Goal: Task Accomplishment & Management: Manage account settings

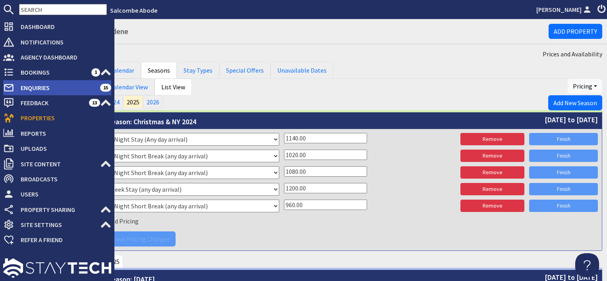
scroll to position [2027, 0]
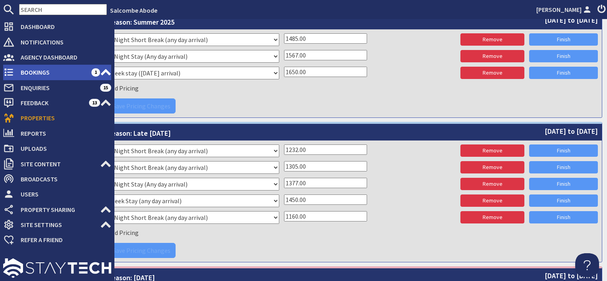
click at [42, 72] on span "Bookings" at bounding box center [52, 72] width 77 height 13
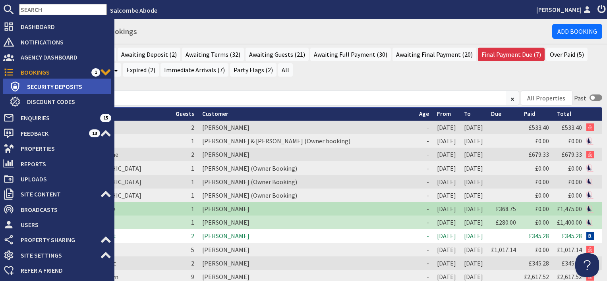
click at [37, 86] on span "Security Deposits" at bounding box center [66, 86] width 91 height 13
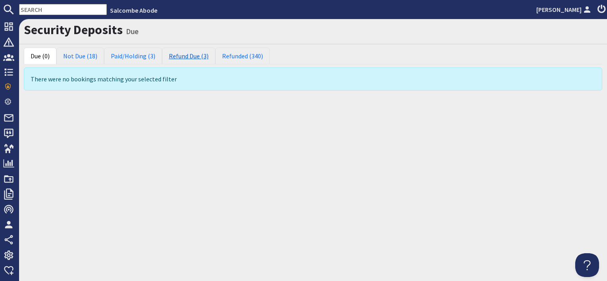
click at [190, 57] on link "Refund Due (3)" at bounding box center [188, 56] width 53 height 17
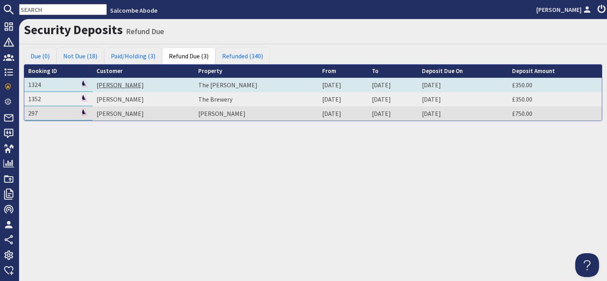
click at [124, 85] on link "[PERSON_NAME]" at bounding box center [120, 85] width 47 height 8
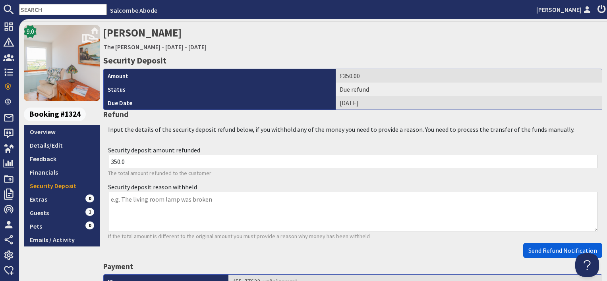
scroll to position [80, 0]
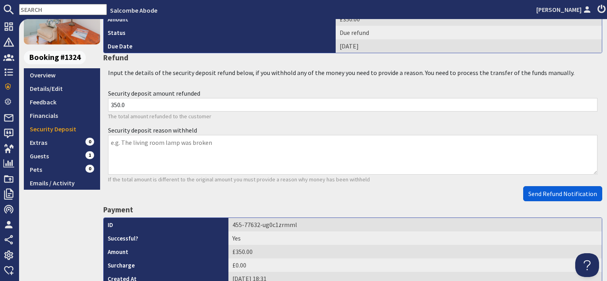
click at [573, 191] on span "Send Refund Notification" at bounding box center [563, 194] width 69 height 8
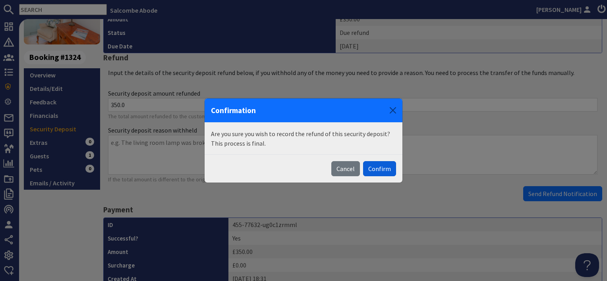
click at [381, 169] on button "Confirm" at bounding box center [379, 168] width 33 height 15
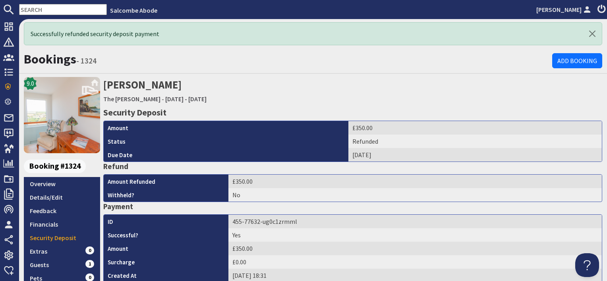
scroll to position [0, 0]
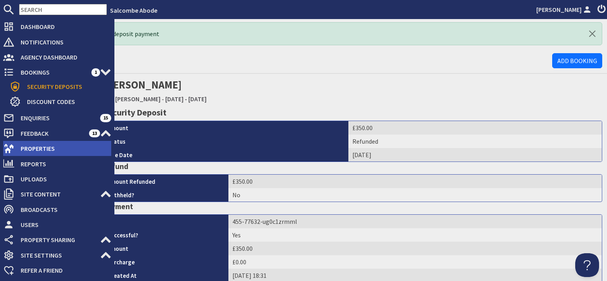
click at [33, 144] on span "Properties" at bounding box center [62, 148] width 97 height 13
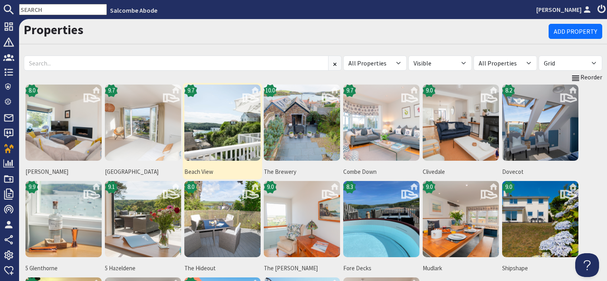
click at [202, 137] on img at bounding box center [222, 123] width 76 height 76
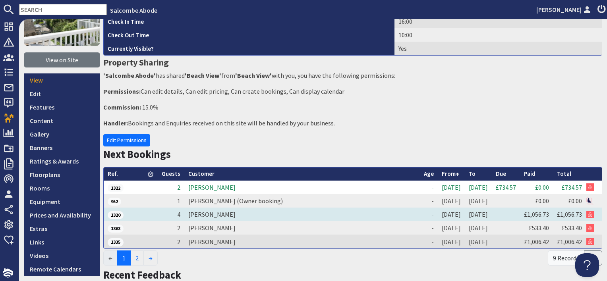
scroll to position [80, 0]
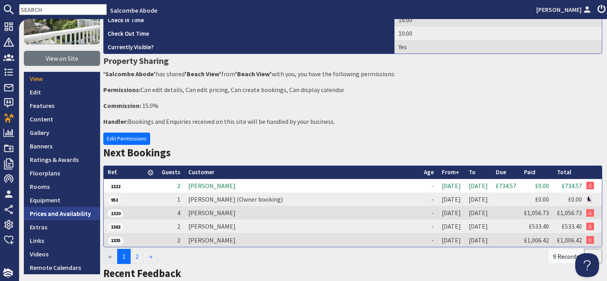
click at [80, 217] on link "Prices and Availability" at bounding box center [62, 214] width 76 height 14
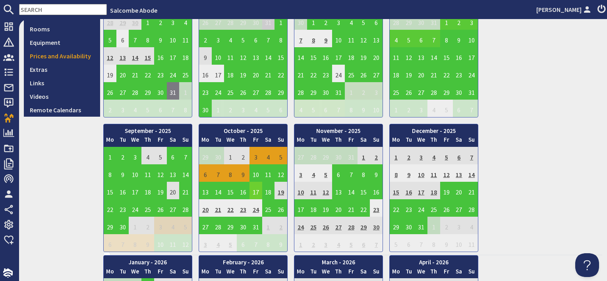
scroll to position [239, 0]
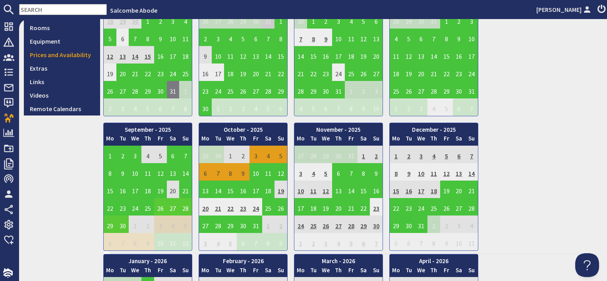
click at [158, 209] on td "26" at bounding box center [160, 206] width 13 height 17
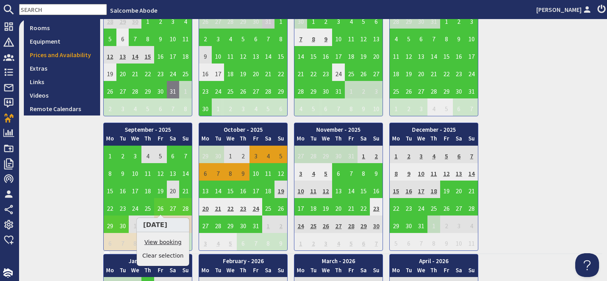
click at [157, 242] on link "View booking" at bounding box center [162, 243] width 41 height 8
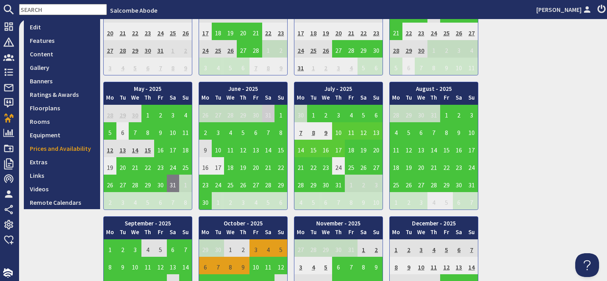
scroll to position [199, 0]
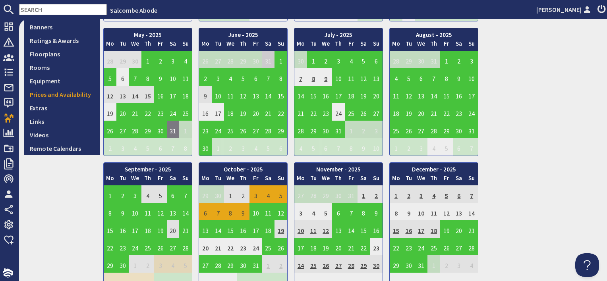
click at [258, 191] on td "3" at bounding box center [256, 194] width 13 height 17
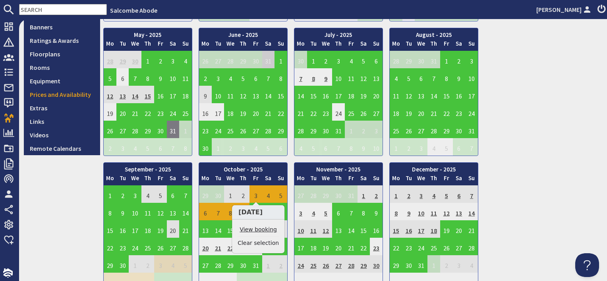
click at [257, 231] on link "View booking" at bounding box center [258, 230] width 41 height 8
